Goal: Information Seeking & Learning: Learn about a topic

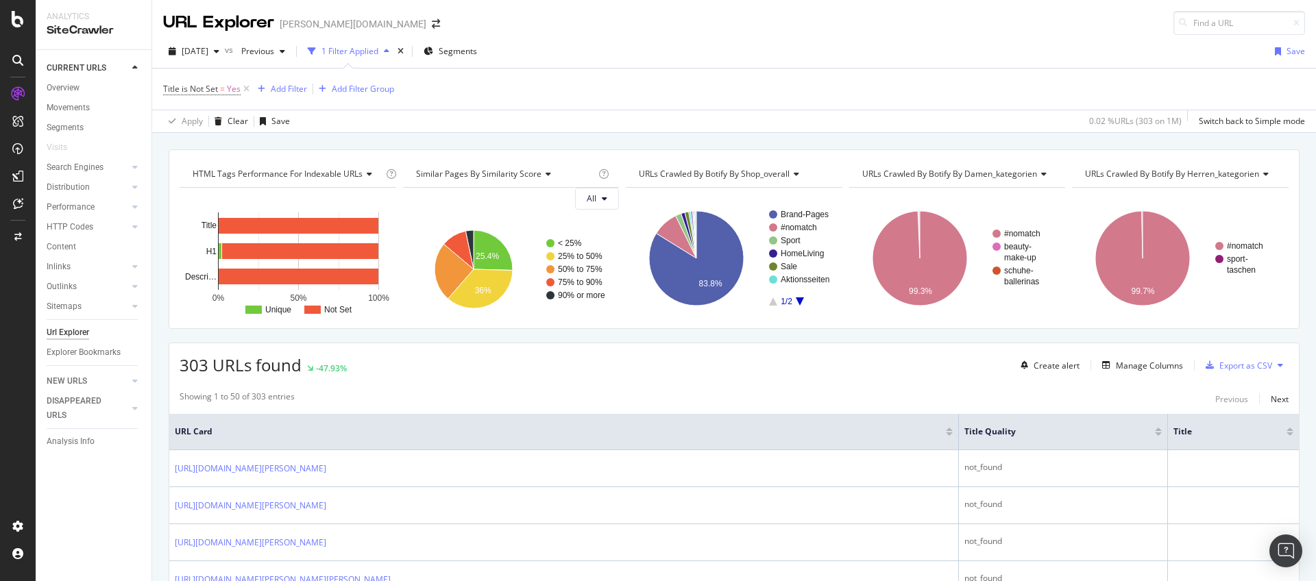
scroll to position [60, 0]
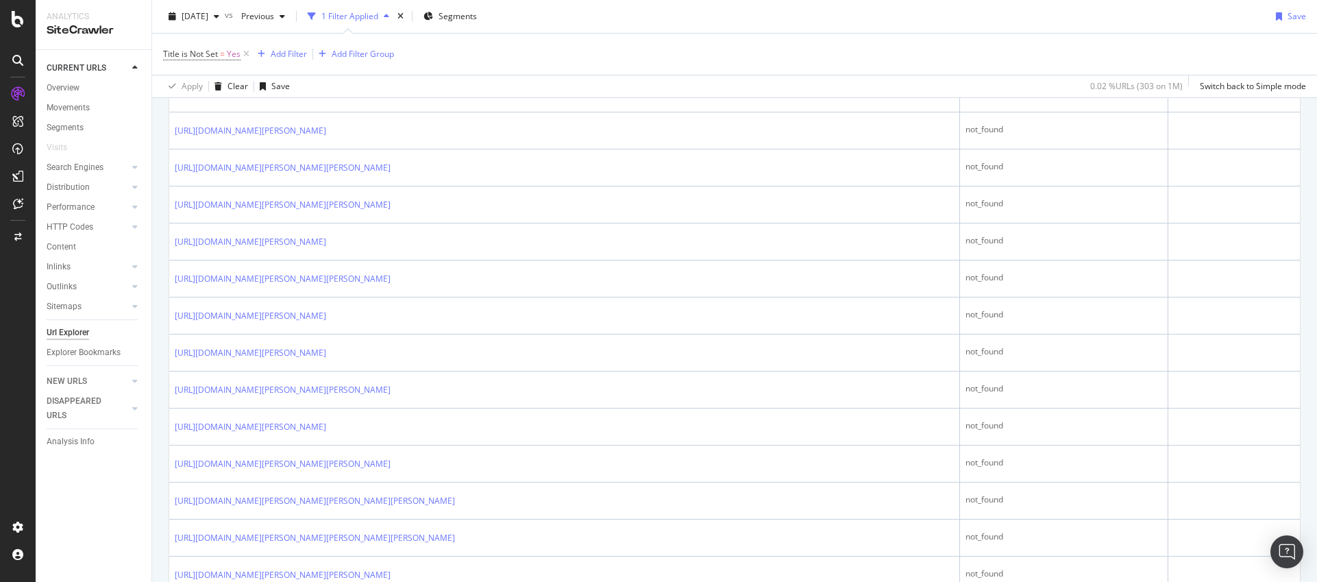
scroll to position [1144, 0]
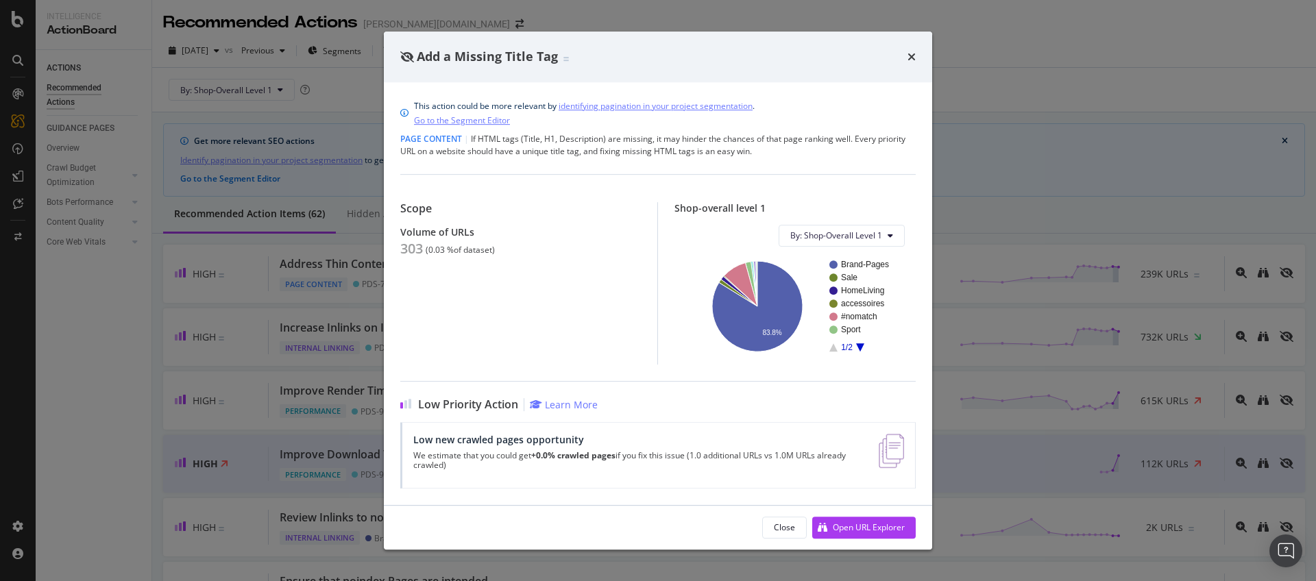
scroll to position [906, 0]
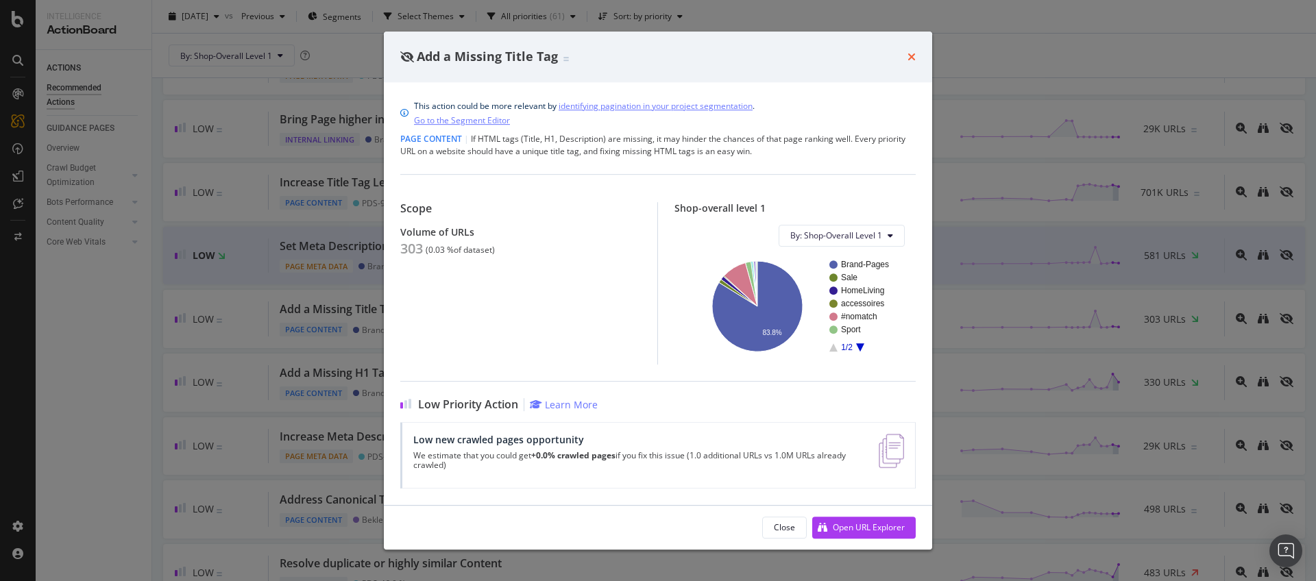
click at [909, 57] on icon "times" at bounding box center [911, 56] width 8 height 11
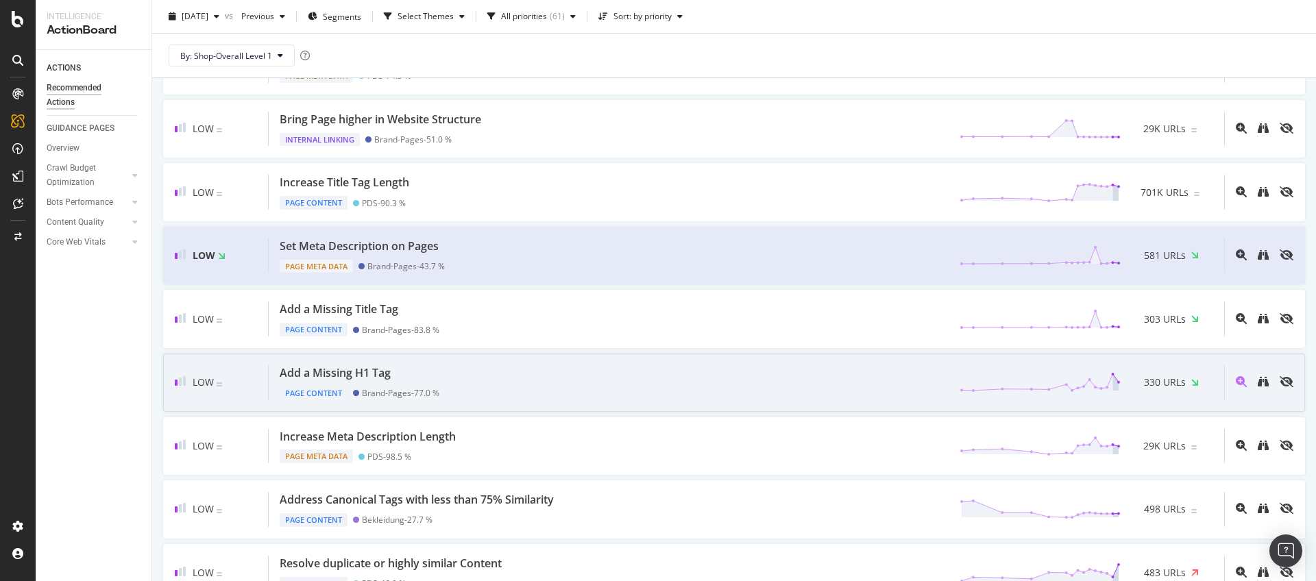
click at [833, 372] on div "Add a Missing H1 Tag Page Content Brand-Pages - 77.0 % 330 URLs" at bounding box center [746, 382] width 955 height 35
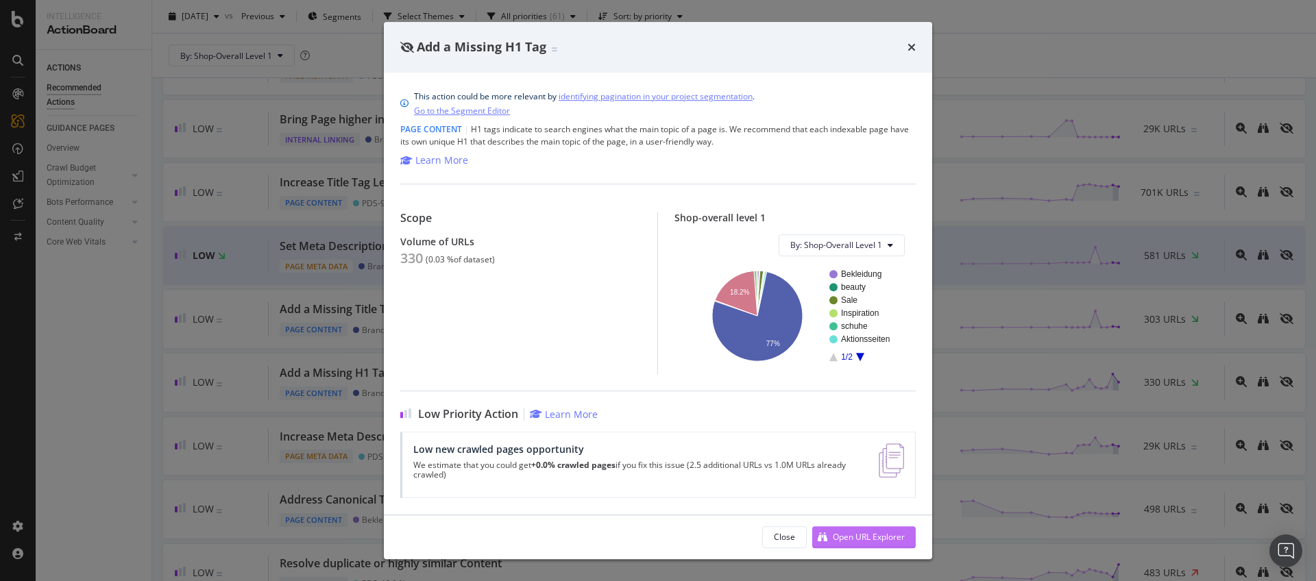
click at [860, 534] on div "Open URL Explorer" at bounding box center [869, 537] width 72 height 12
